Goal: Transaction & Acquisition: Purchase product/service

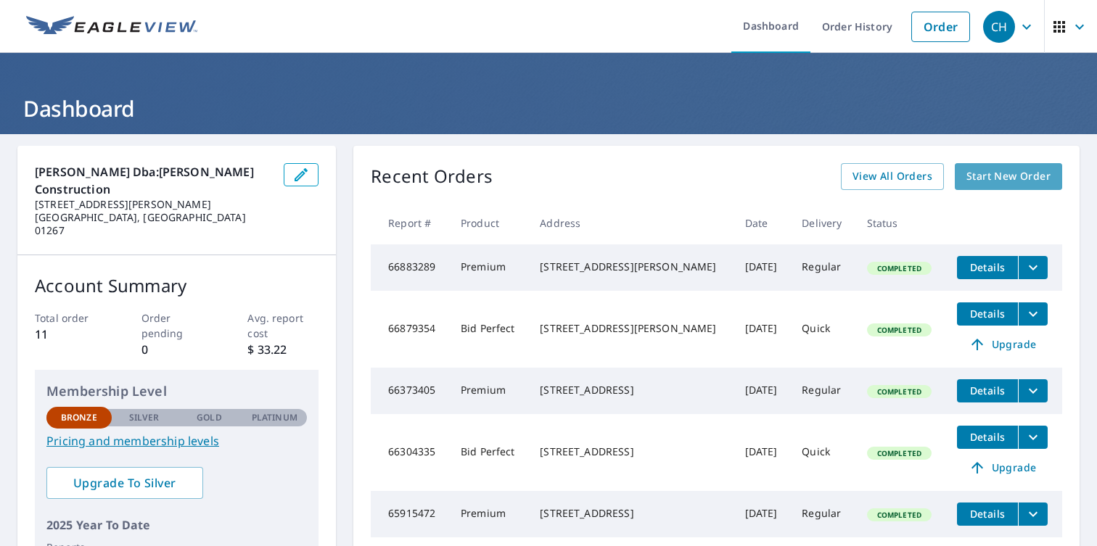
click at [974, 176] on span "Start New Order" at bounding box center [1009, 177] width 84 height 18
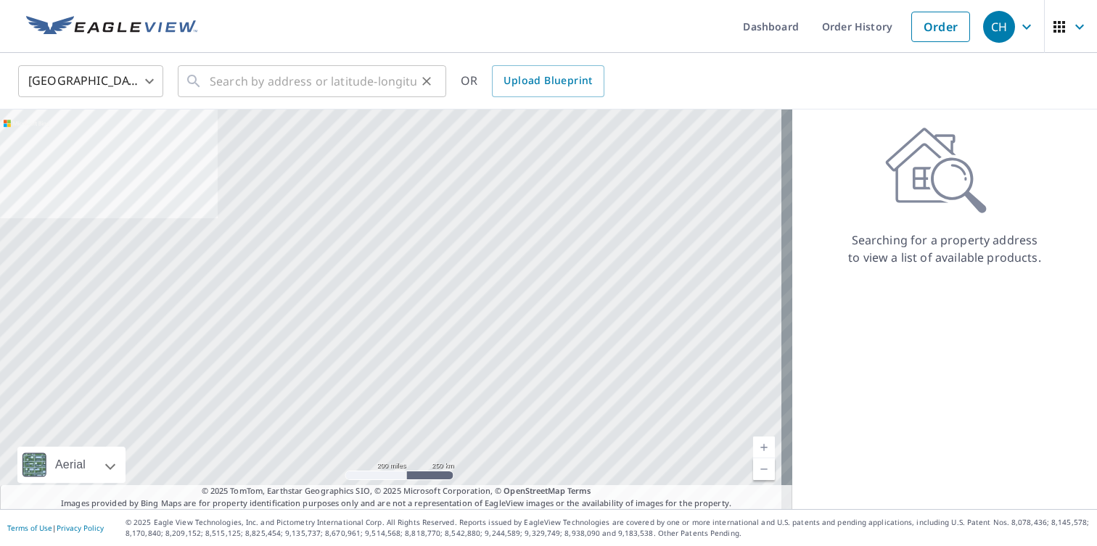
click at [202, 78] on div "​" at bounding box center [312, 81] width 269 height 32
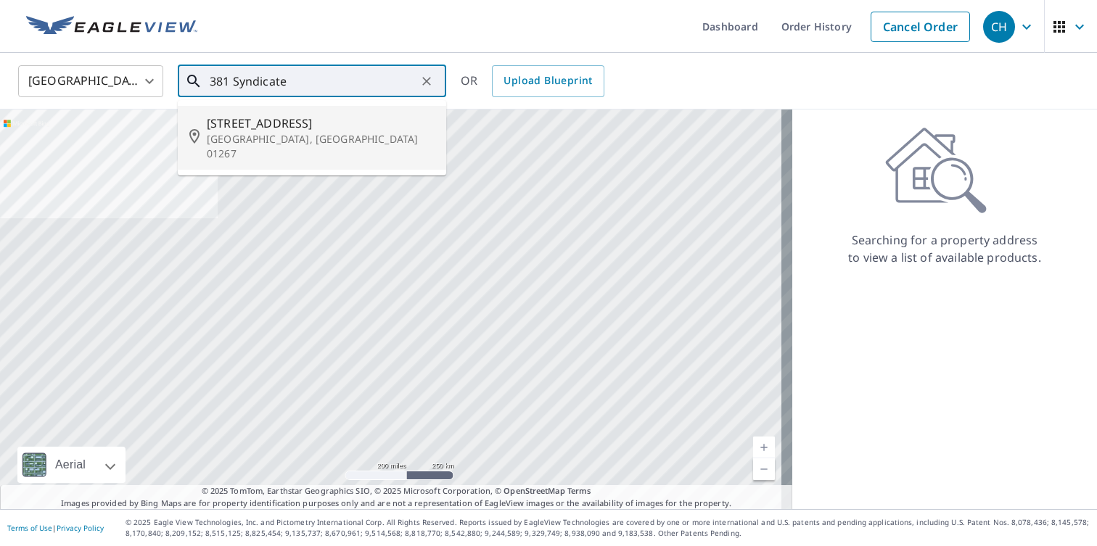
click at [264, 135] on p "[GEOGRAPHIC_DATA], [GEOGRAPHIC_DATA] 01267" at bounding box center [321, 146] width 228 height 29
type input "[STREET_ADDRESS]"
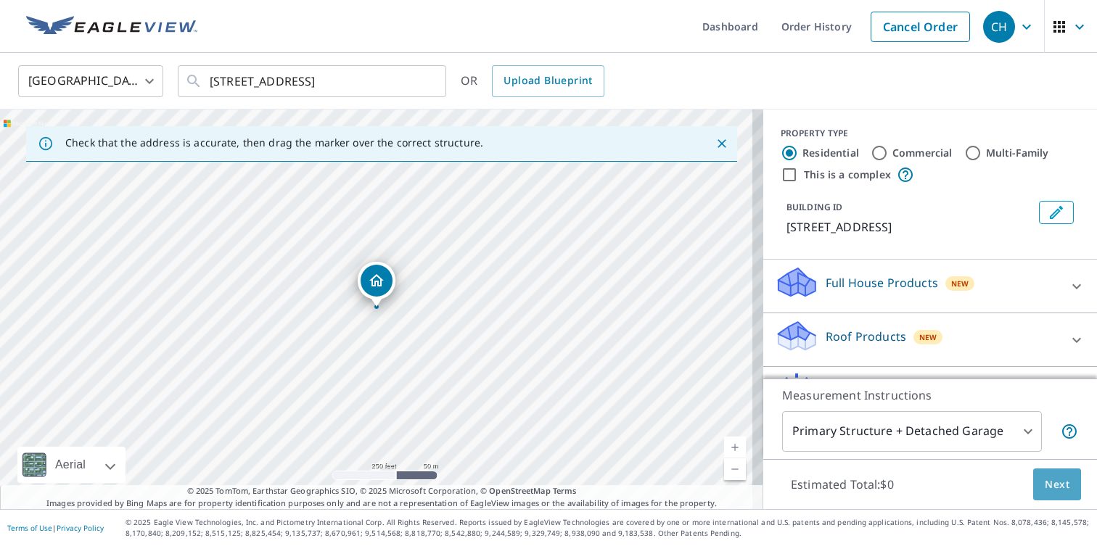
click at [1049, 485] on span "Next" at bounding box center [1057, 485] width 25 height 18
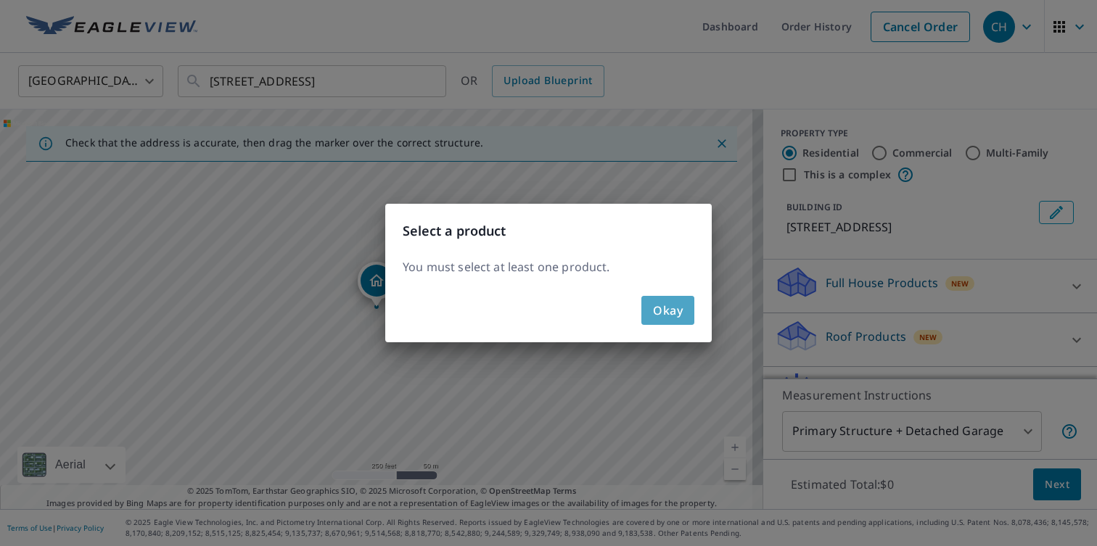
click at [683, 311] on button "Okay" at bounding box center [668, 310] width 53 height 29
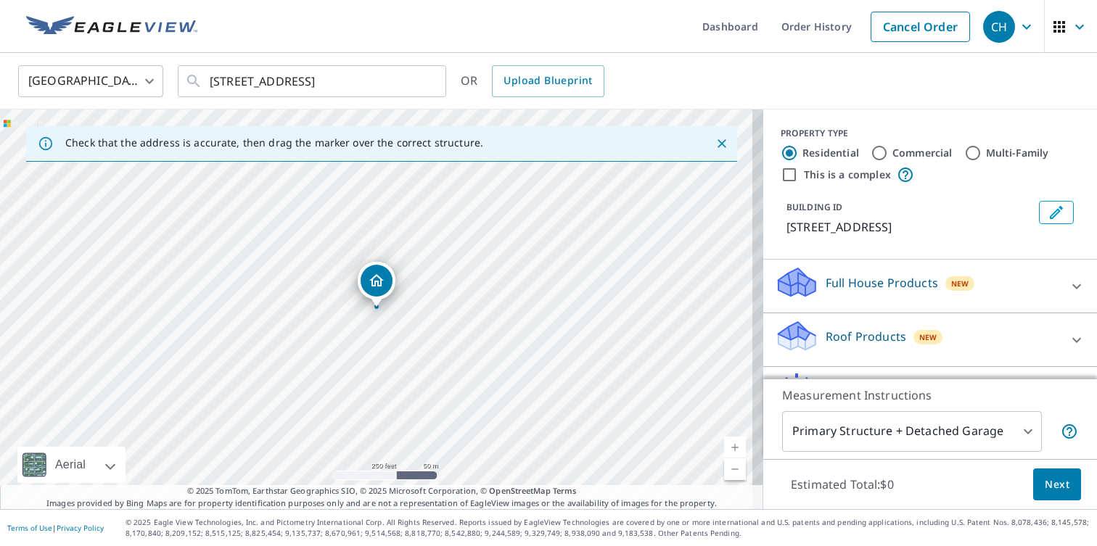
click at [842, 345] on p "Roof Products" at bounding box center [866, 336] width 81 height 17
click at [1073, 343] on icon at bounding box center [1077, 339] width 9 height 5
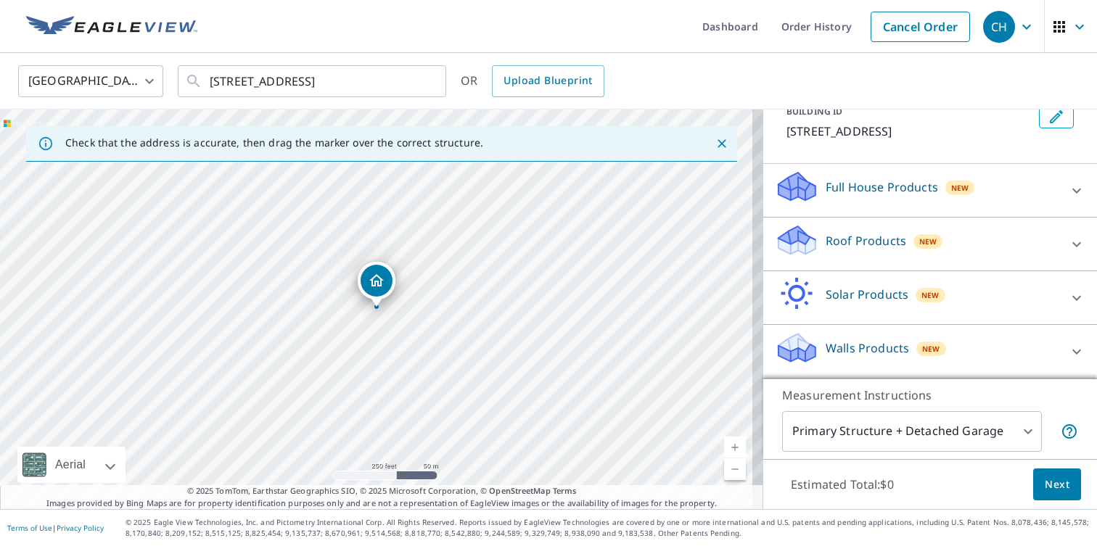
scroll to position [113, 0]
click at [796, 241] on icon at bounding box center [797, 235] width 37 height 18
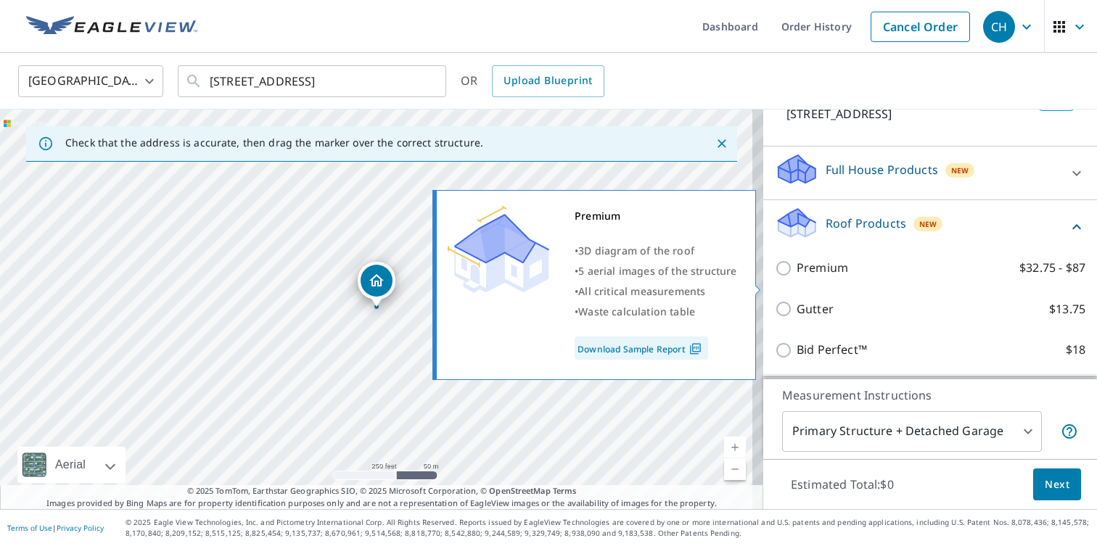
click at [775, 277] on input "Premium $32.75 - $87" at bounding box center [786, 268] width 22 height 17
checkbox input "true"
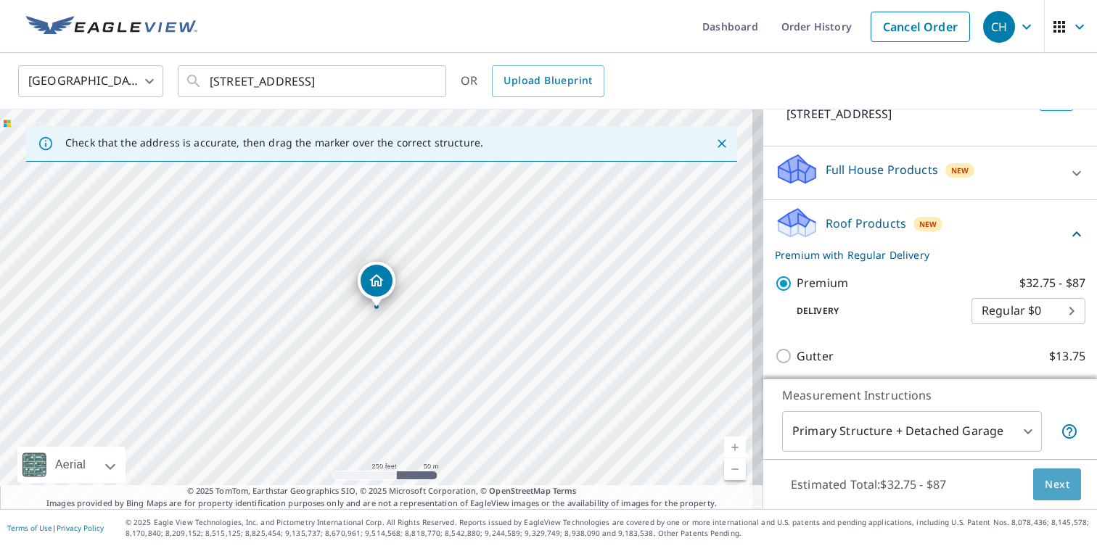
click at [1050, 484] on span "Next" at bounding box center [1057, 485] width 25 height 18
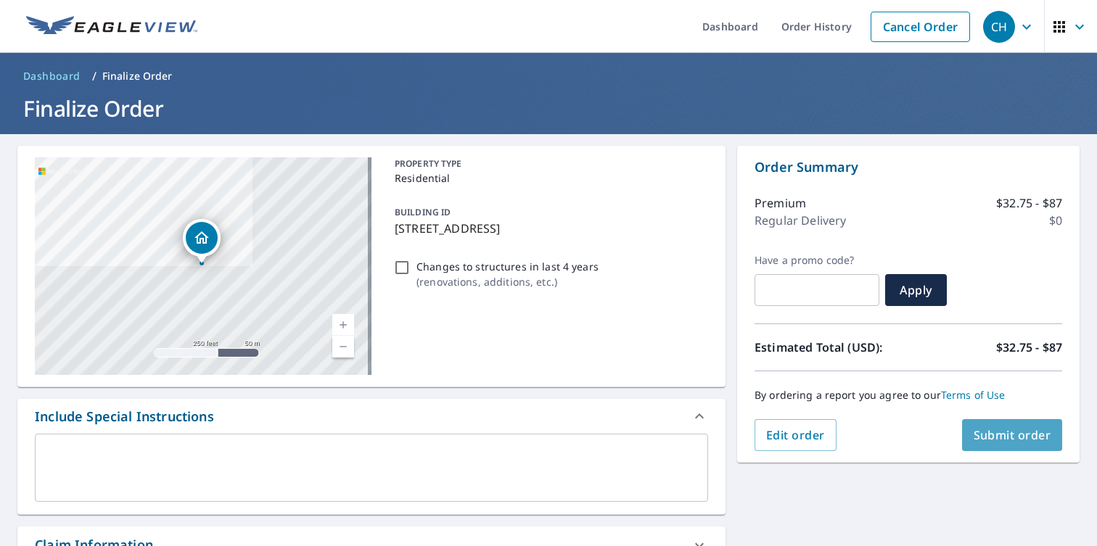
click at [993, 440] on span "Submit order" at bounding box center [1013, 435] width 78 height 16
